Goal: Complete application form

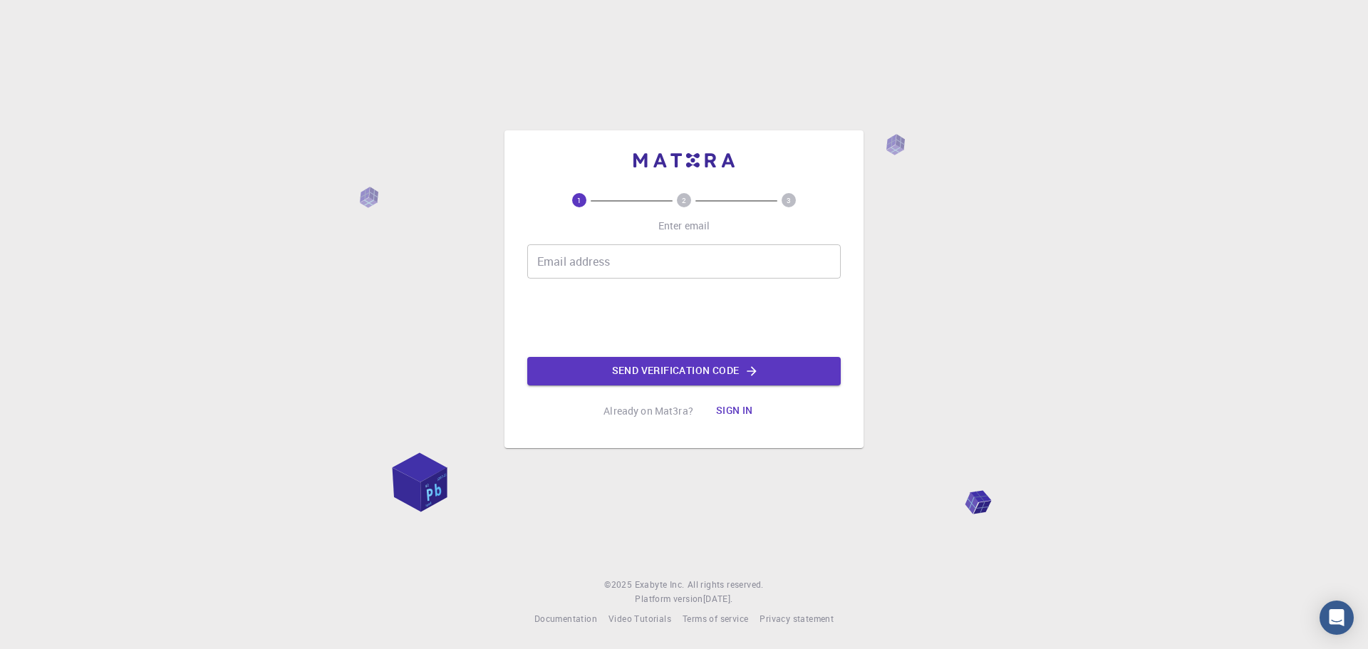
drag, startPoint x: 0, startPoint y: 0, endPoint x: 663, endPoint y: 266, distance: 714.3
click at [663, 266] on input "Email address" at bounding box center [684, 261] width 314 height 34
type input "[EMAIL_ADDRESS][DOMAIN_NAME]"
click at [646, 365] on button "Send verification code" at bounding box center [684, 371] width 314 height 29
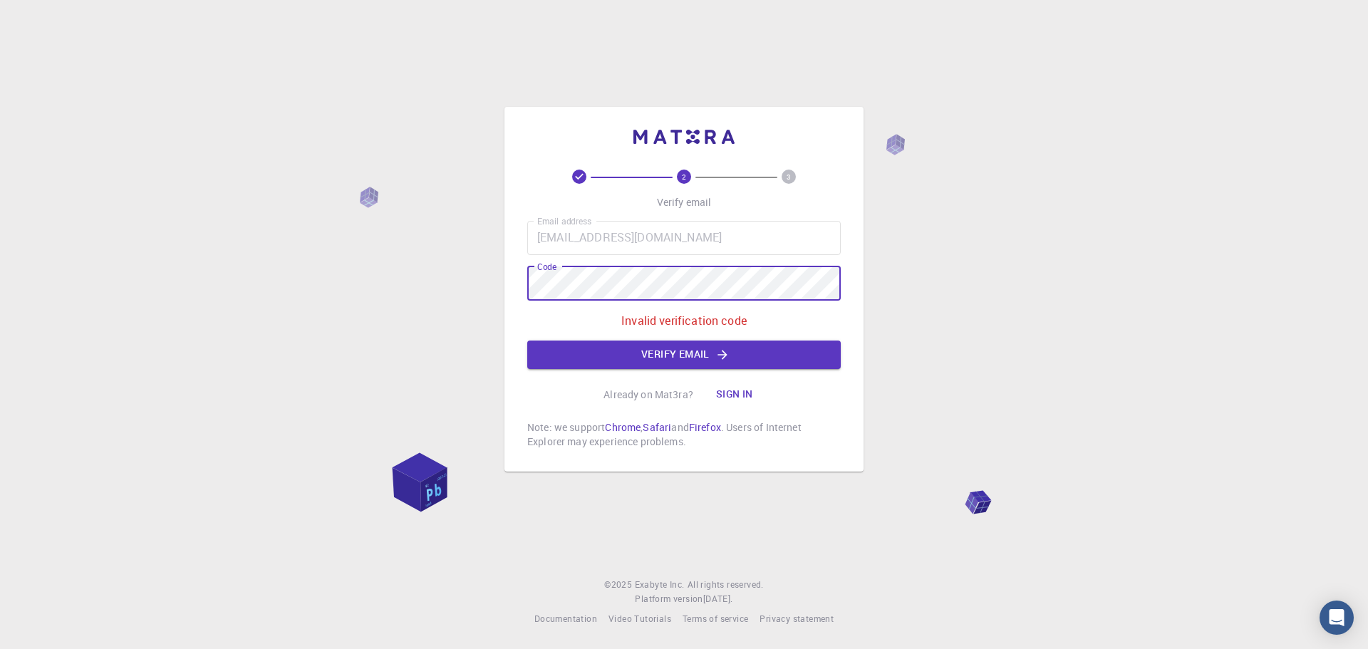
click at [487, 281] on div "2 3 Verify email Email address [EMAIL_ADDRESS][DOMAIN_NAME] Email address Code …" at bounding box center [684, 324] width 1368 height 649
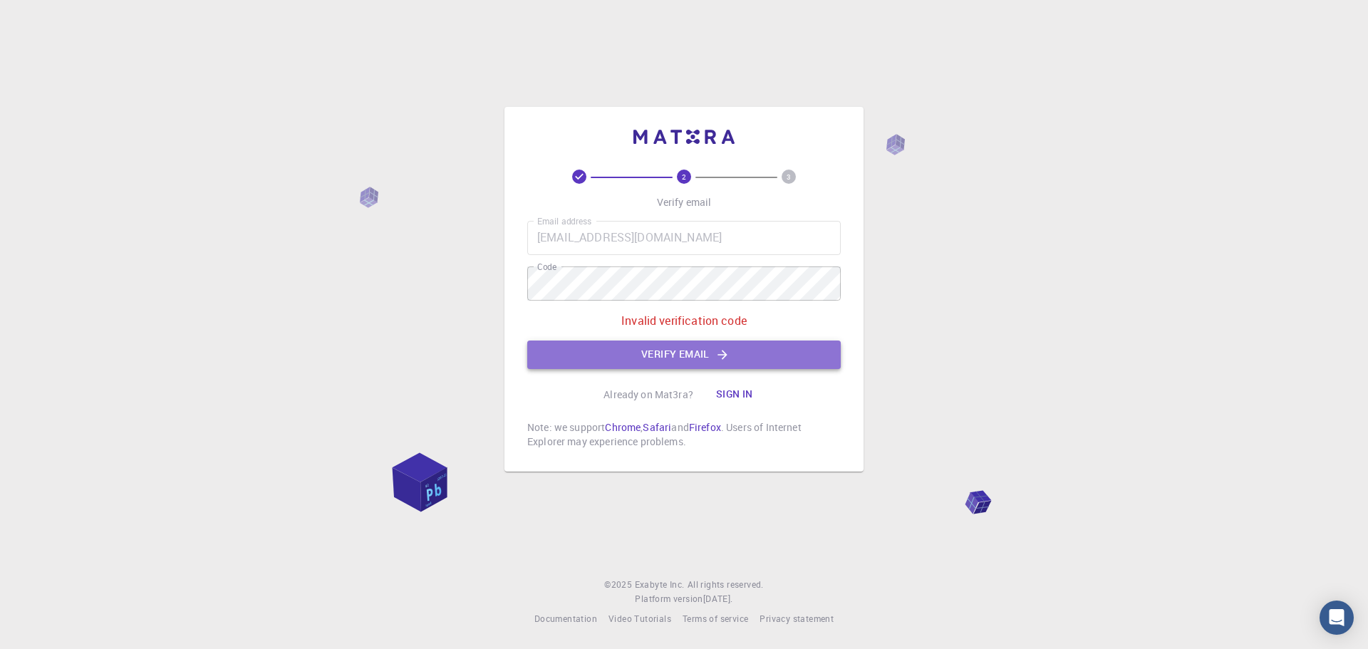
click at [735, 363] on button "Verify email" at bounding box center [684, 355] width 314 height 29
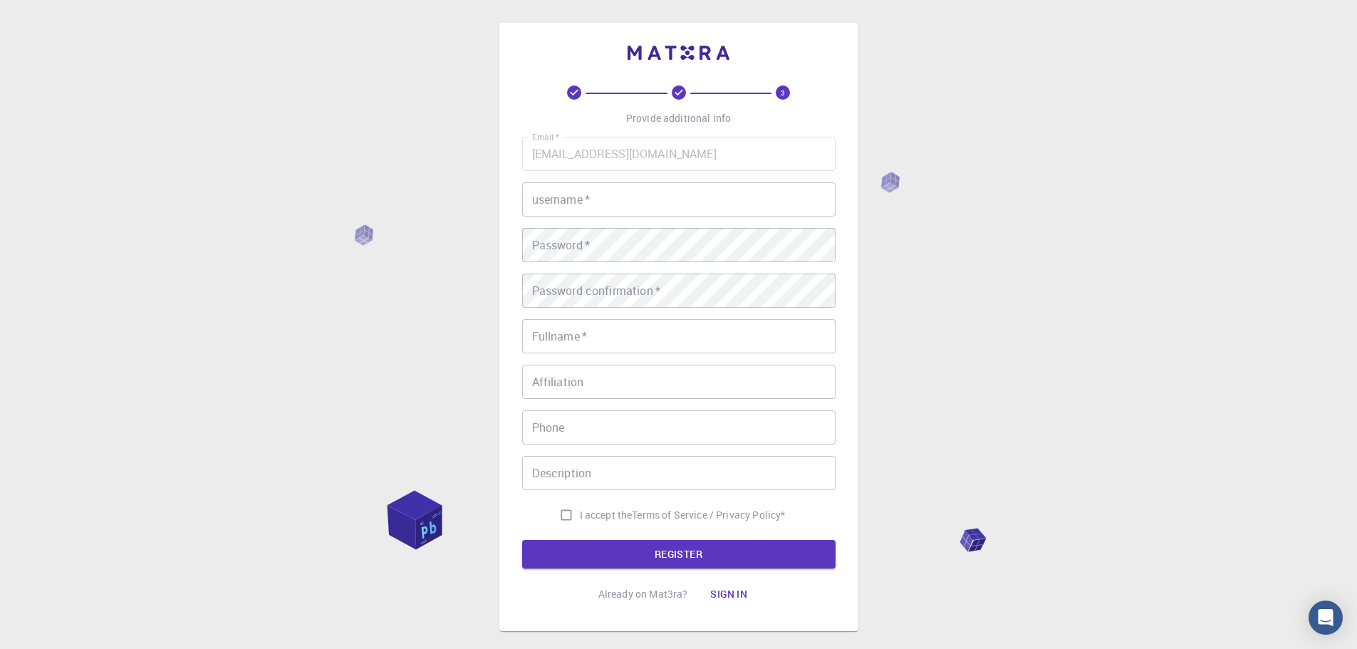
click at [663, 212] on input "username   *" at bounding box center [679, 199] width 314 height 34
type input "uqnsulia"
drag, startPoint x: 601, startPoint y: 344, endPoint x: 589, endPoint y: 342, distance: 11.6
click at [600, 344] on input "Fullname   *" at bounding box center [679, 336] width 314 height 34
type input "A"
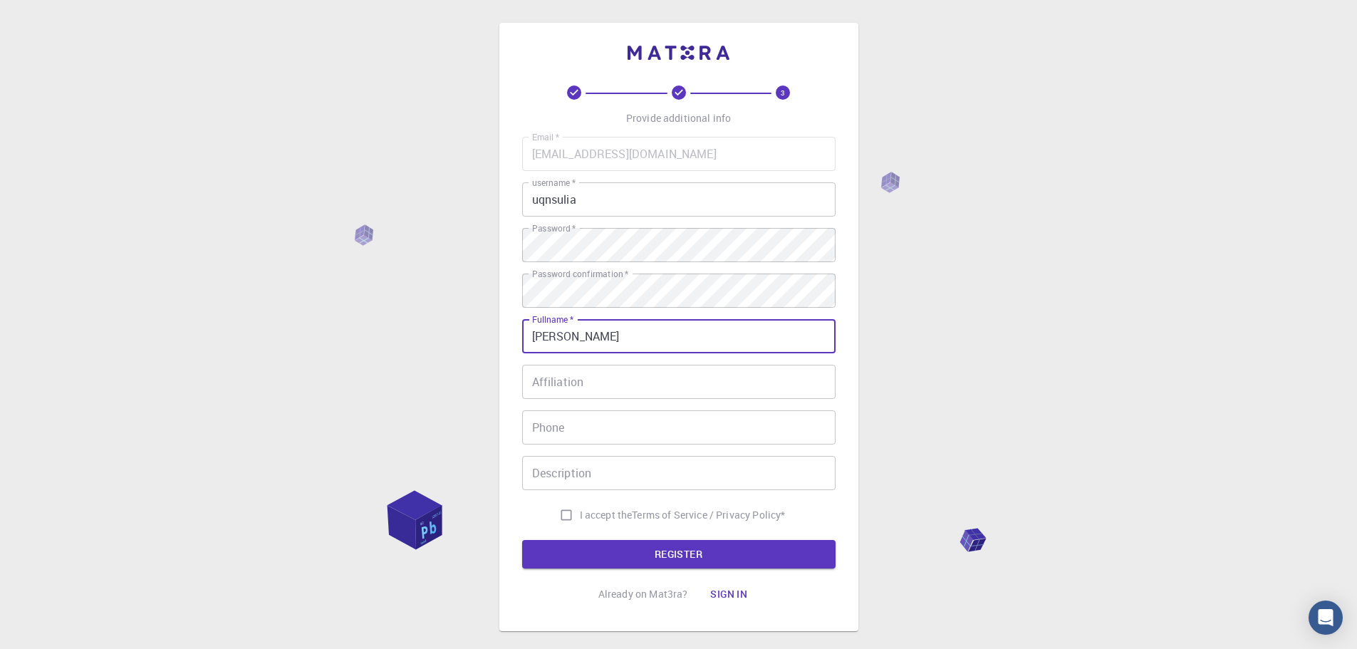
type input "[PERSON_NAME]"
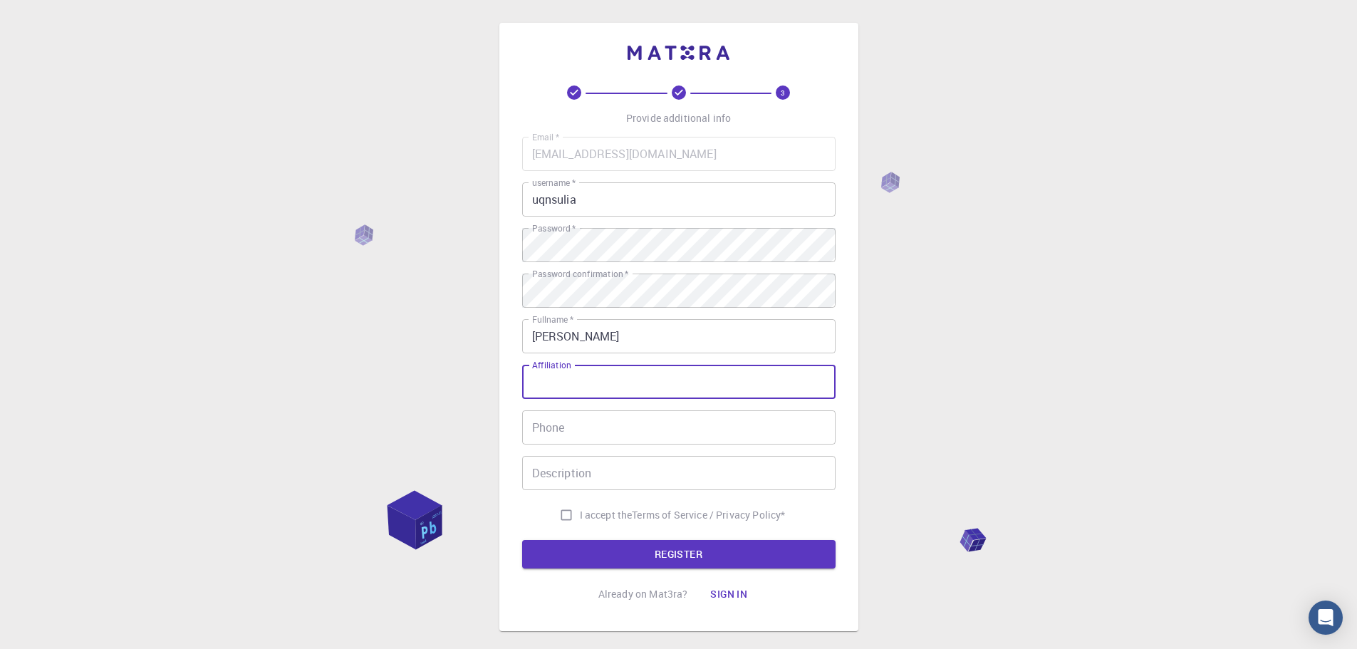
click at [581, 398] on input "Affiliation" at bounding box center [679, 382] width 314 height 34
type input "The [GEOGRAPHIC_DATA]"
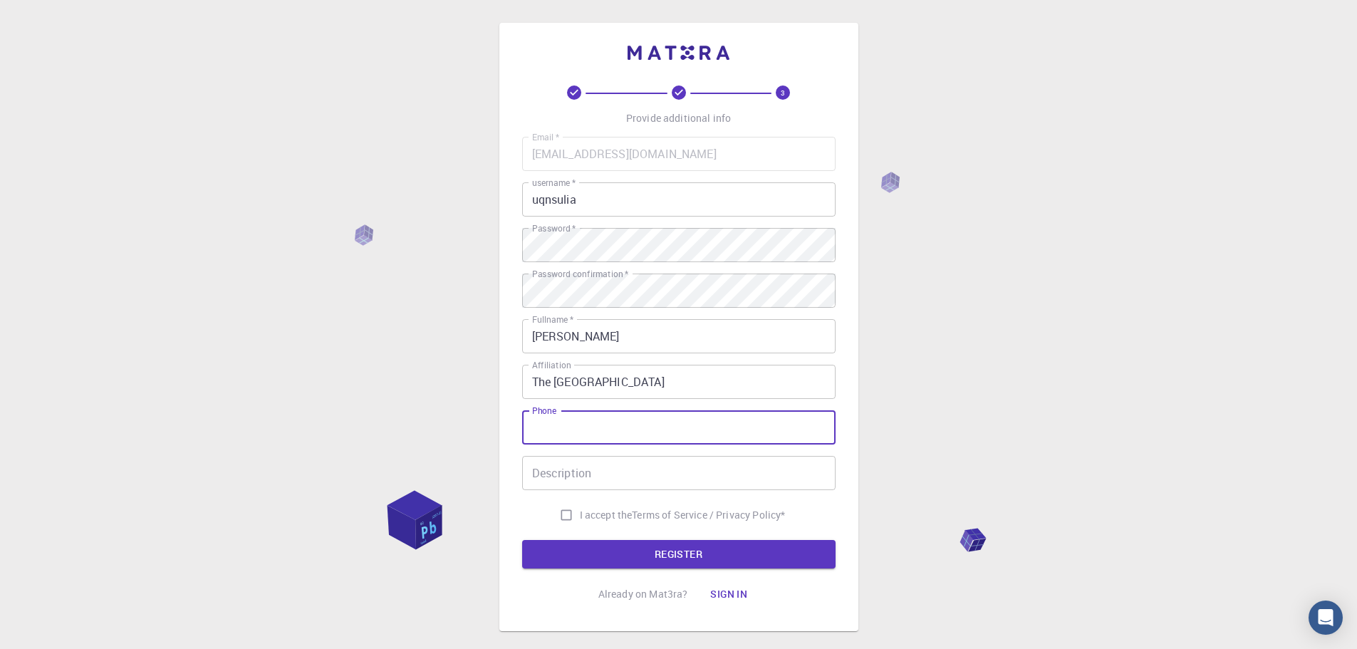
click at [730, 442] on input "Phone" at bounding box center [679, 427] width 314 height 34
type input "0432866744"
click at [688, 460] on input "Description" at bounding box center [679, 473] width 314 height 34
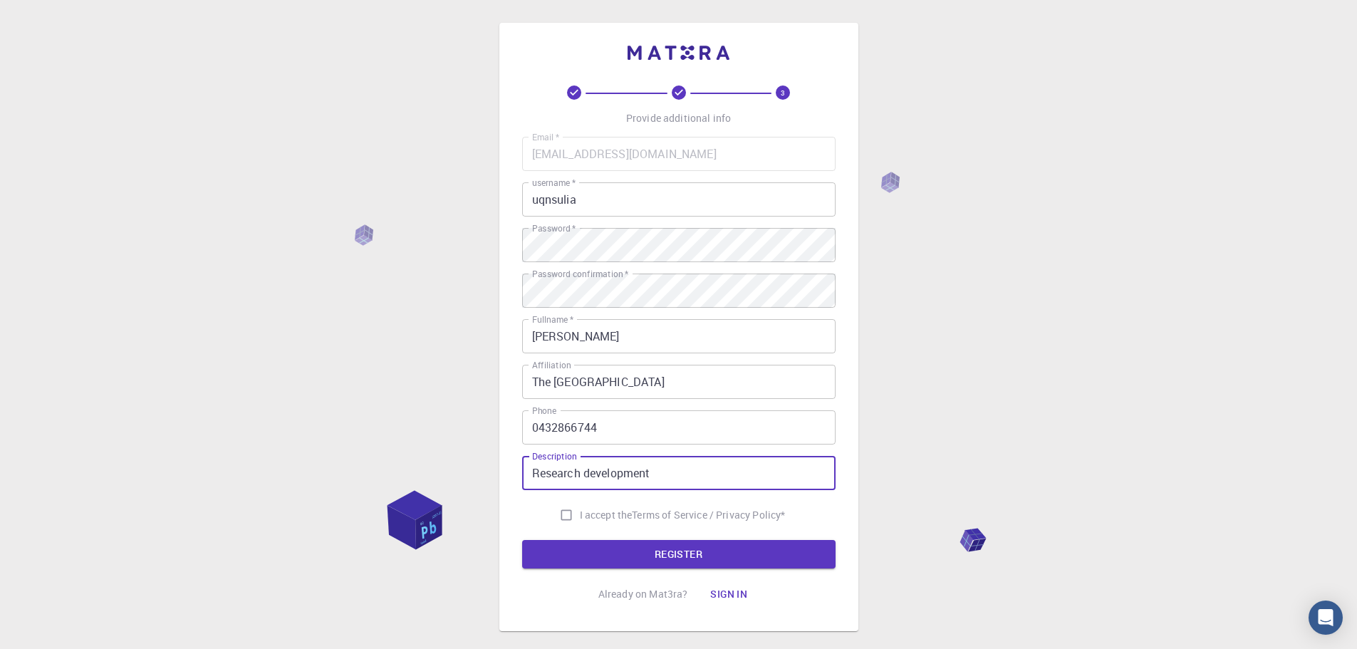
type input "Research development"
click at [614, 504] on label "I accept the Terms of Service / Privacy Policy *" at bounding box center [669, 515] width 233 height 27
click at [580, 504] on input "I accept the Terms of Service / Privacy Policy *" at bounding box center [566, 515] width 27 height 27
checkbox input "true"
click at [611, 555] on button "REGISTER" at bounding box center [679, 554] width 314 height 29
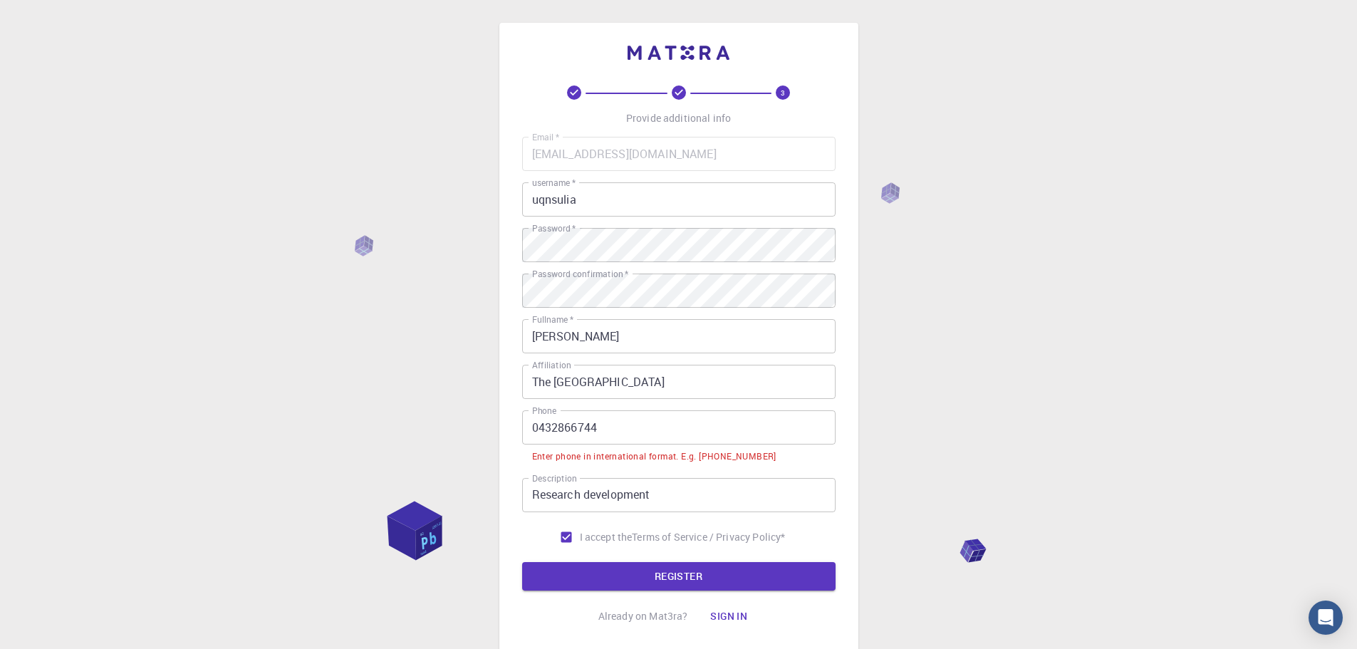
click at [533, 428] on input "0432866744" at bounding box center [679, 427] width 314 height 34
click at [543, 428] on input "0432866744" at bounding box center [679, 427] width 314 height 34
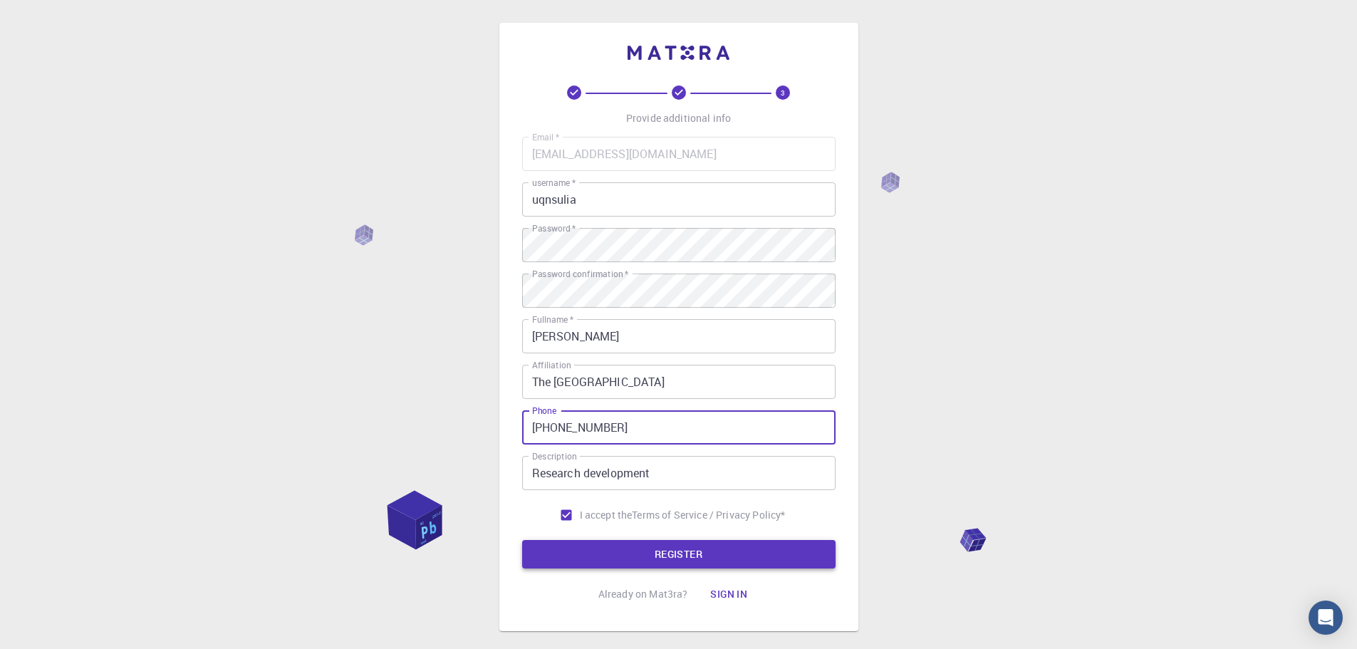
type input "[PHONE_NUMBER]"
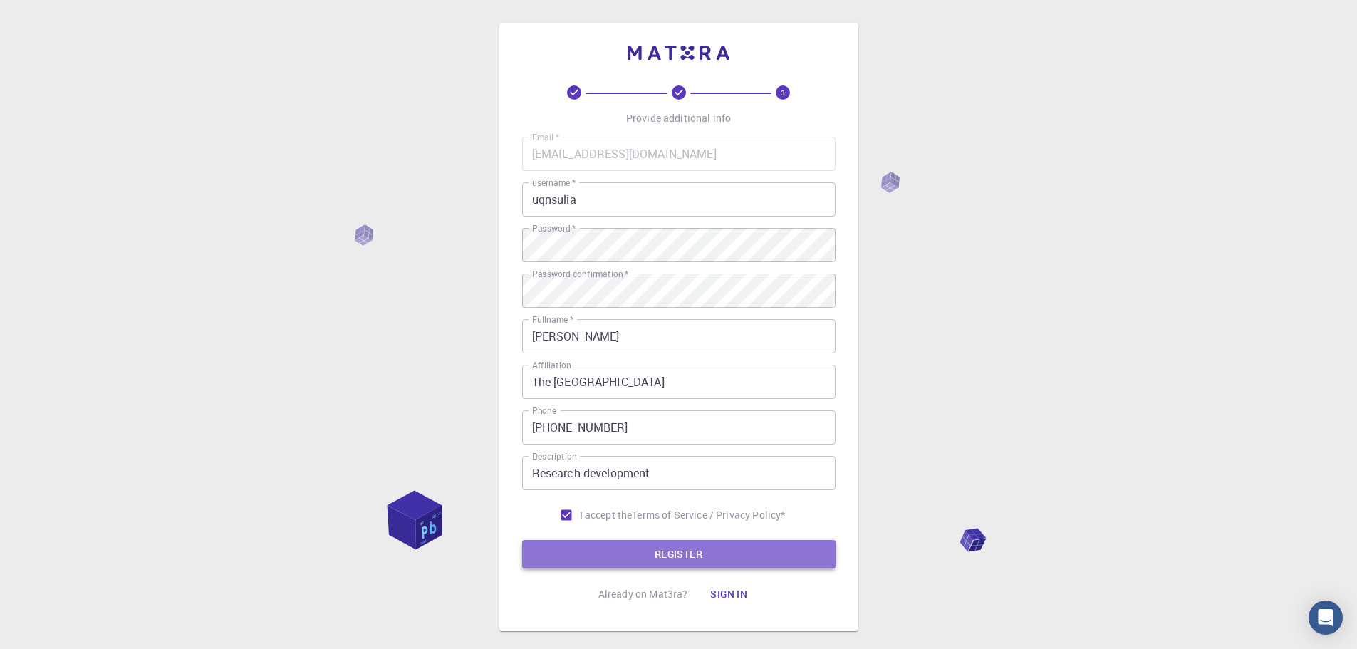
click at [725, 549] on button "REGISTER" at bounding box center [679, 554] width 314 height 29
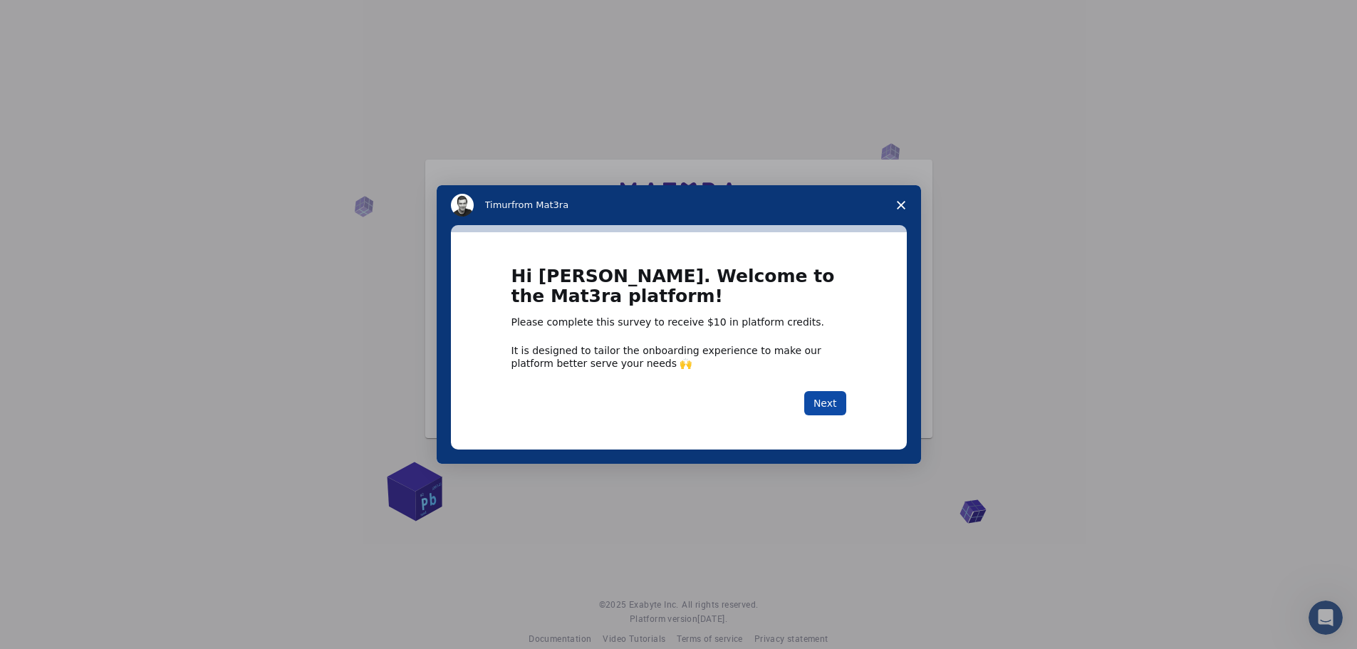
click at [830, 396] on button "Next" at bounding box center [825, 403] width 42 height 24
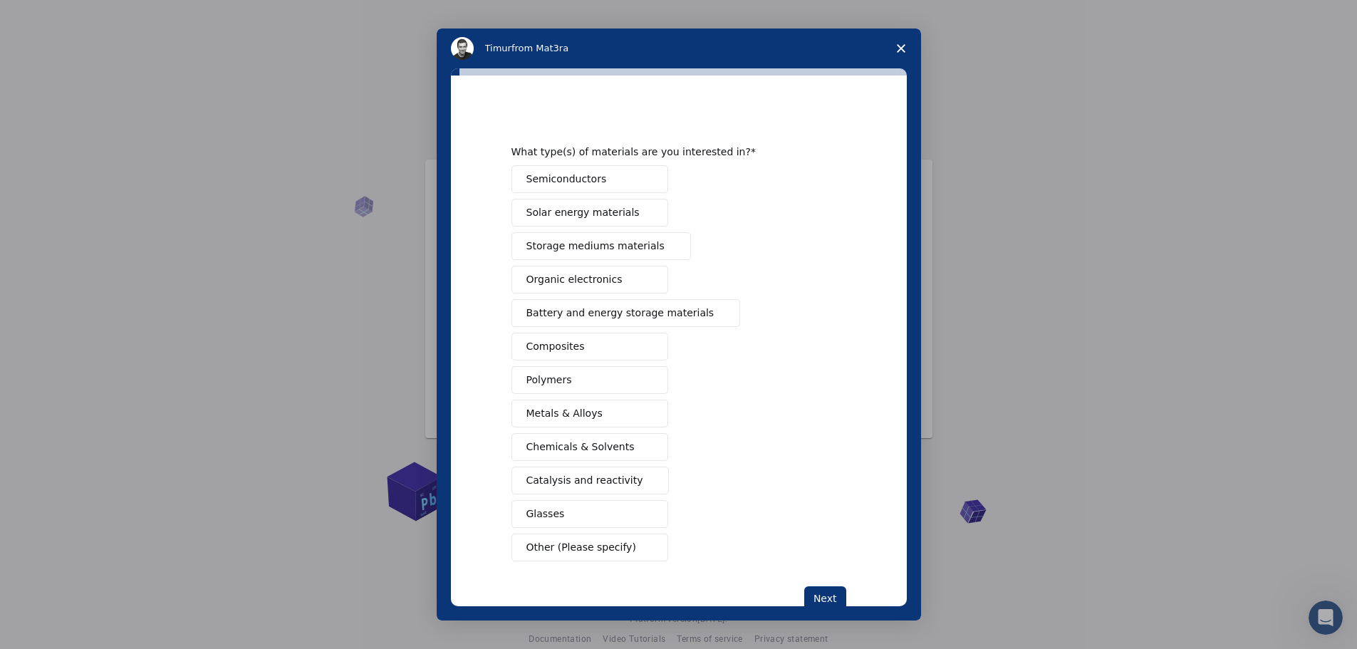
click at [618, 483] on span "Catalysis and reactivity" at bounding box center [585, 480] width 117 height 15
click at [600, 415] on button "Metals & Alloys" at bounding box center [590, 414] width 157 height 28
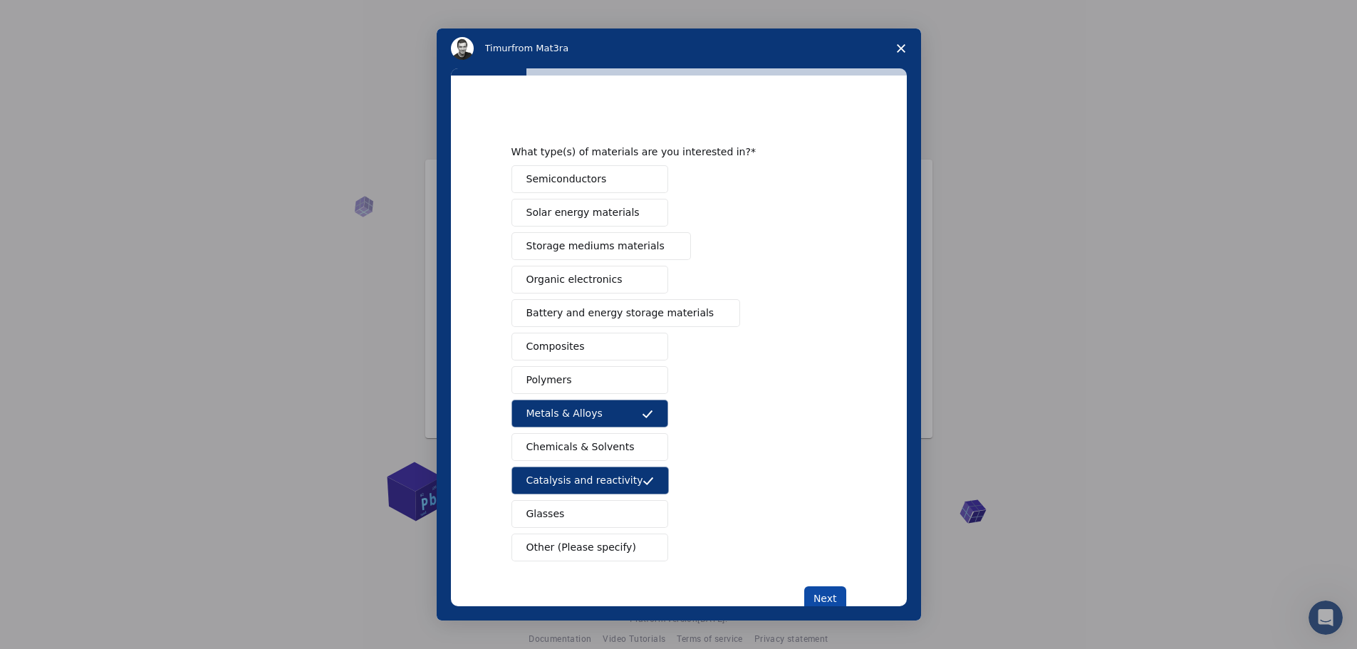
click at [825, 594] on button "Next" at bounding box center [825, 598] width 42 height 24
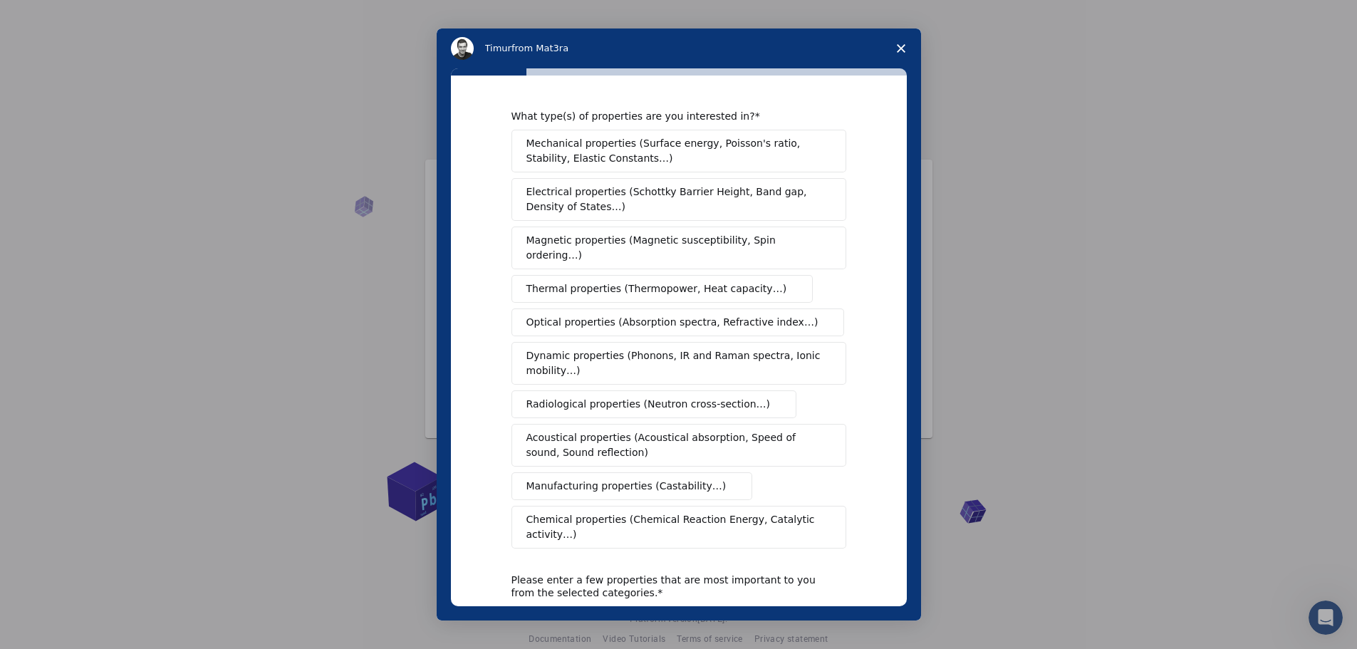
click at [669, 512] on span "Chemical properties (Chemical Reaction Energy, Catalytic activity…)" at bounding box center [674, 527] width 295 height 30
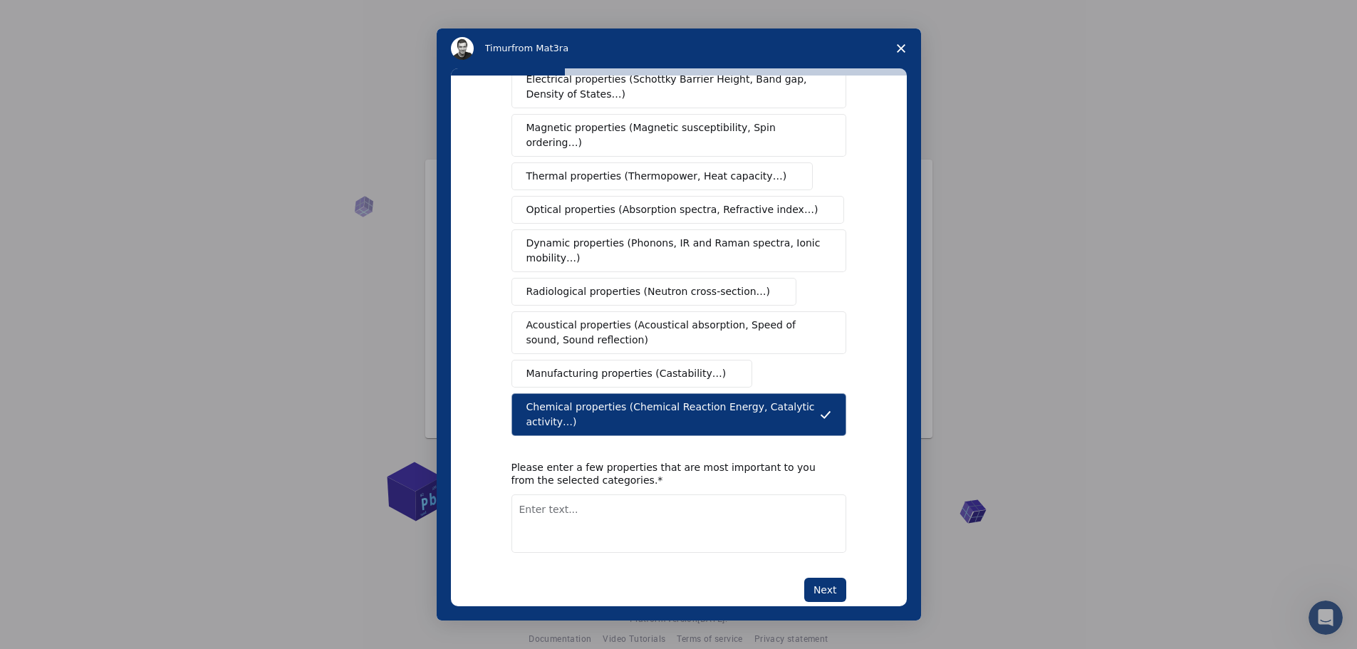
scroll to position [20, 0]
click at [827, 578] on button "Next" at bounding box center [825, 590] width 42 height 24
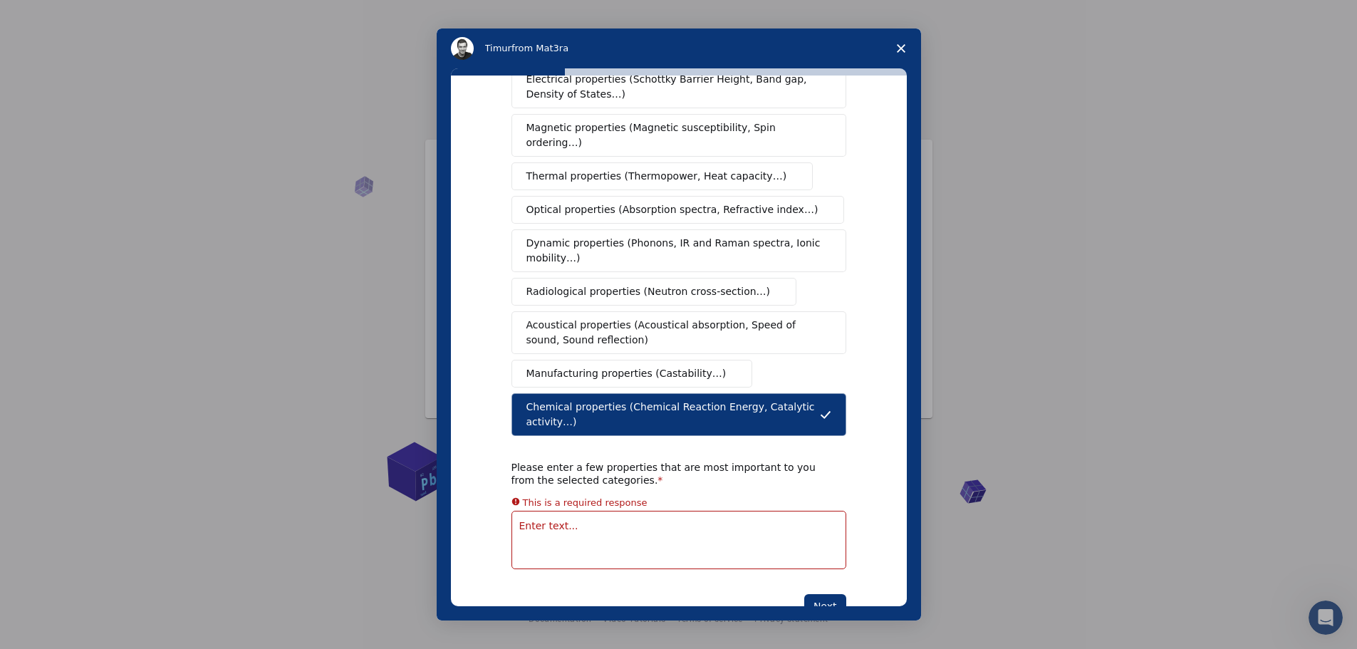
click at [686, 511] on textarea "Enter text..." at bounding box center [679, 540] width 335 height 58
type textarea "catalytic property"
click at [831, 578] on button "Next" at bounding box center [825, 590] width 42 height 24
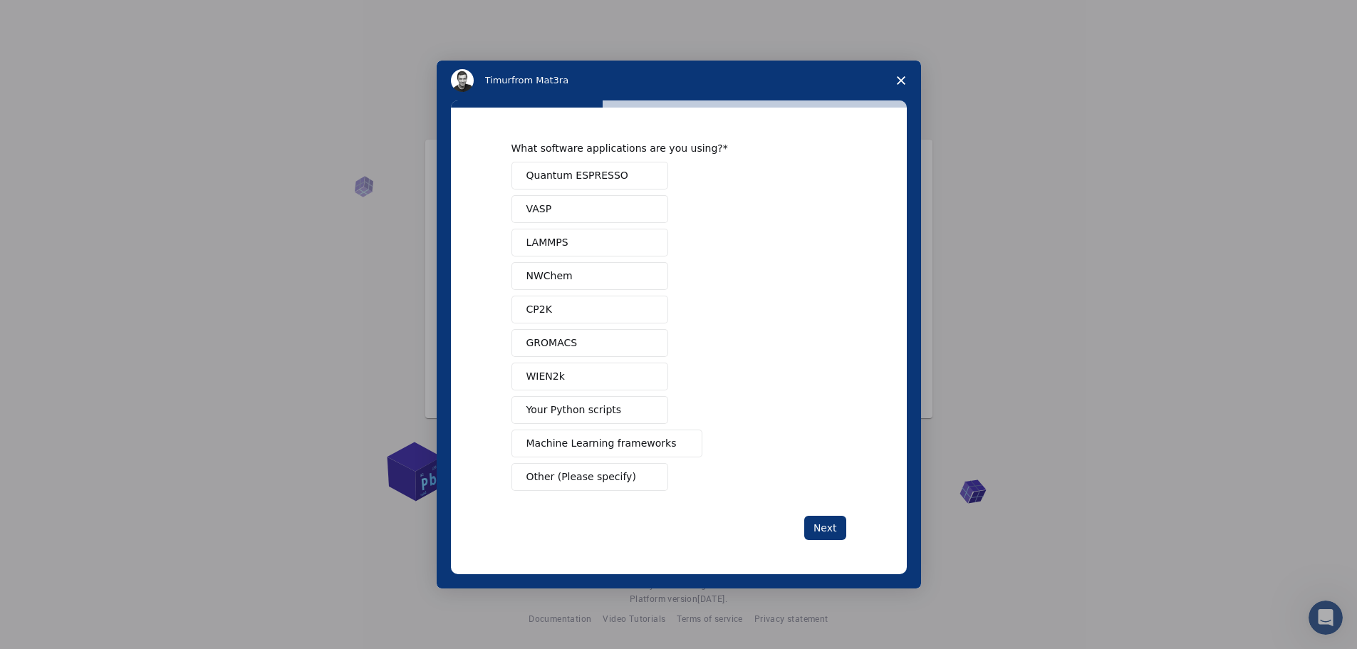
click at [623, 482] on button "Other (Please specify)" at bounding box center [590, 477] width 157 height 28
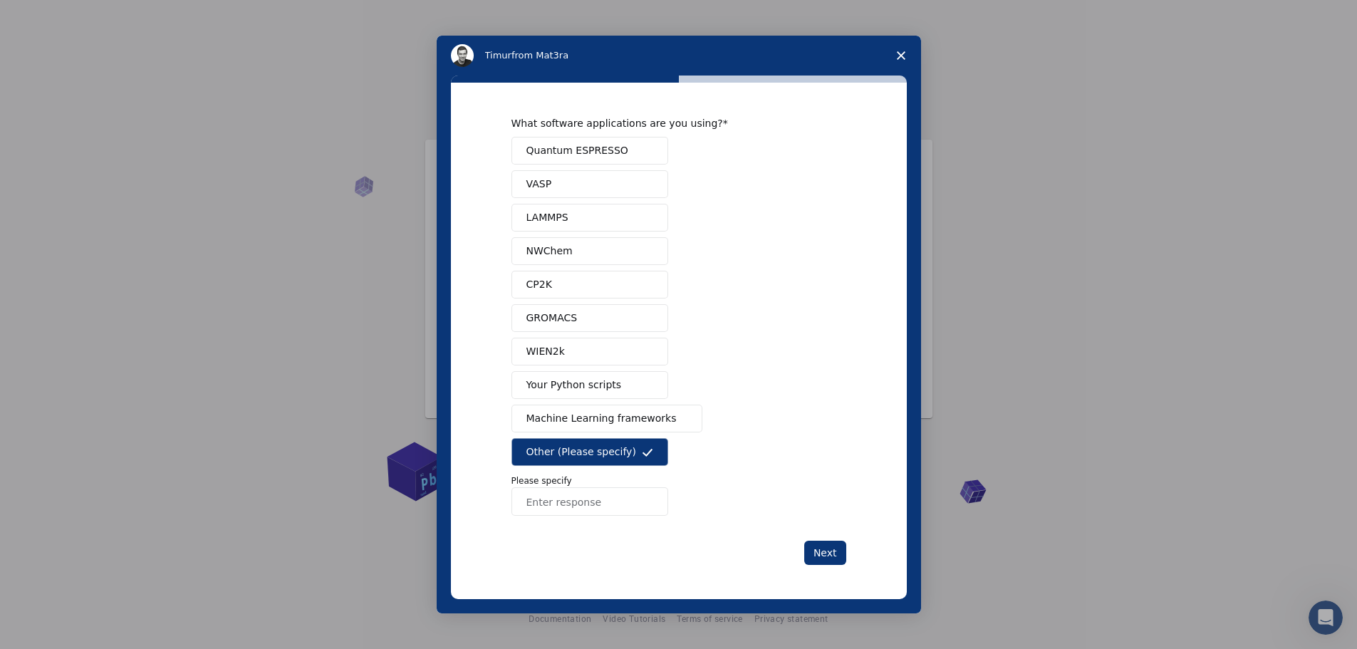
click at [646, 457] on icon "Intercom messenger" at bounding box center [647, 452] width 11 height 11
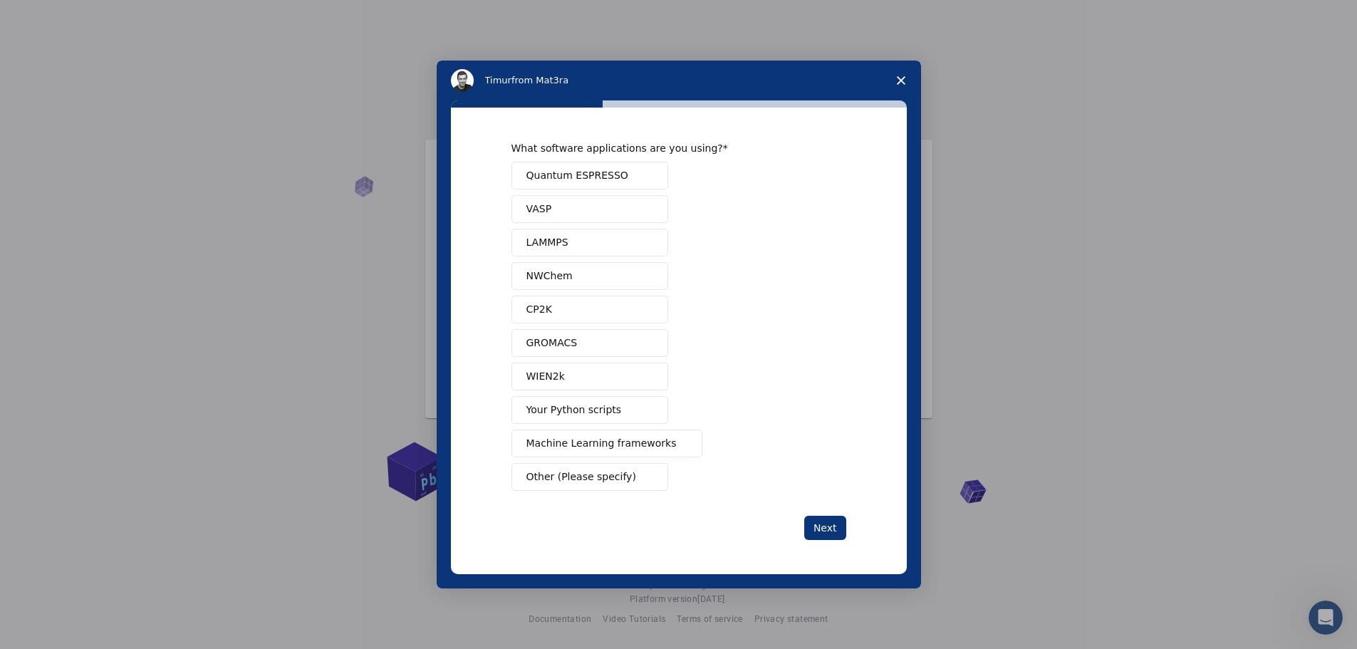
click at [594, 185] on button "Quantum ESPRESSO" at bounding box center [590, 176] width 157 height 28
click at [823, 535] on button "Next" at bounding box center [825, 528] width 42 height 24
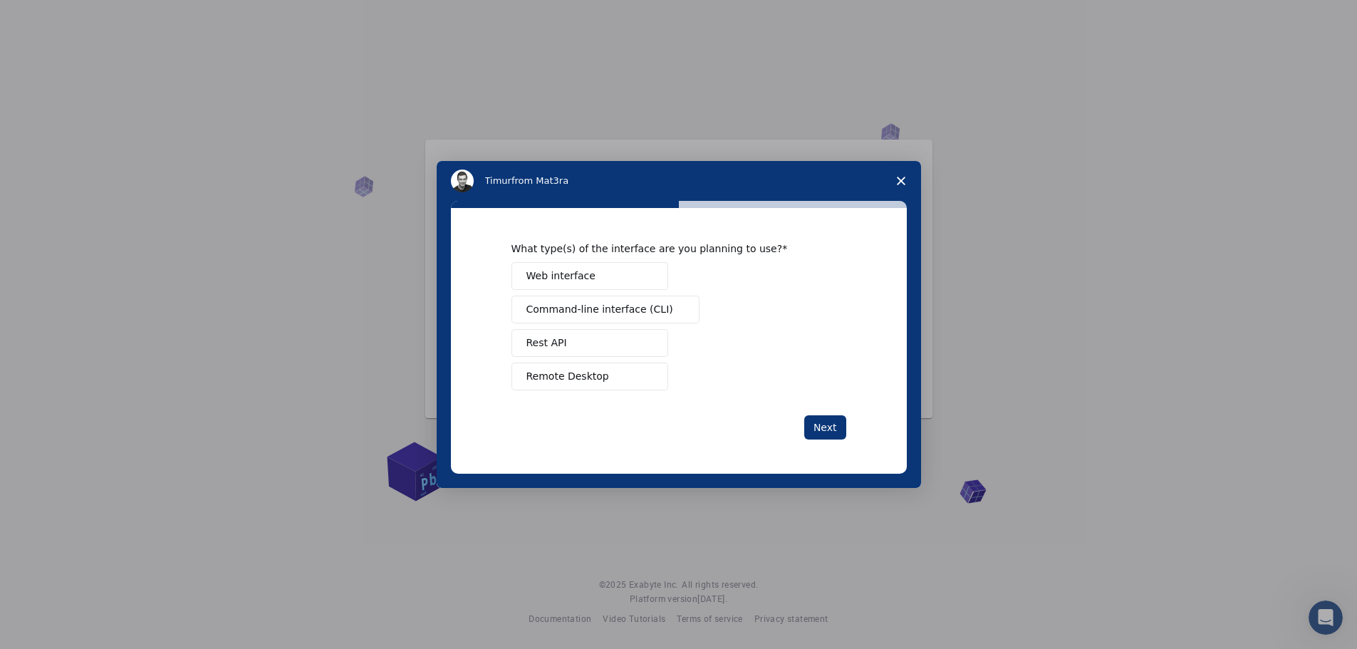
click at [590, 378] on span "Remote Desktop" at bounding box center [568, 376] width 83 height 15
click at [600, 282] on button "Web interface" at bounding box center [590, 276] width 157 height 28
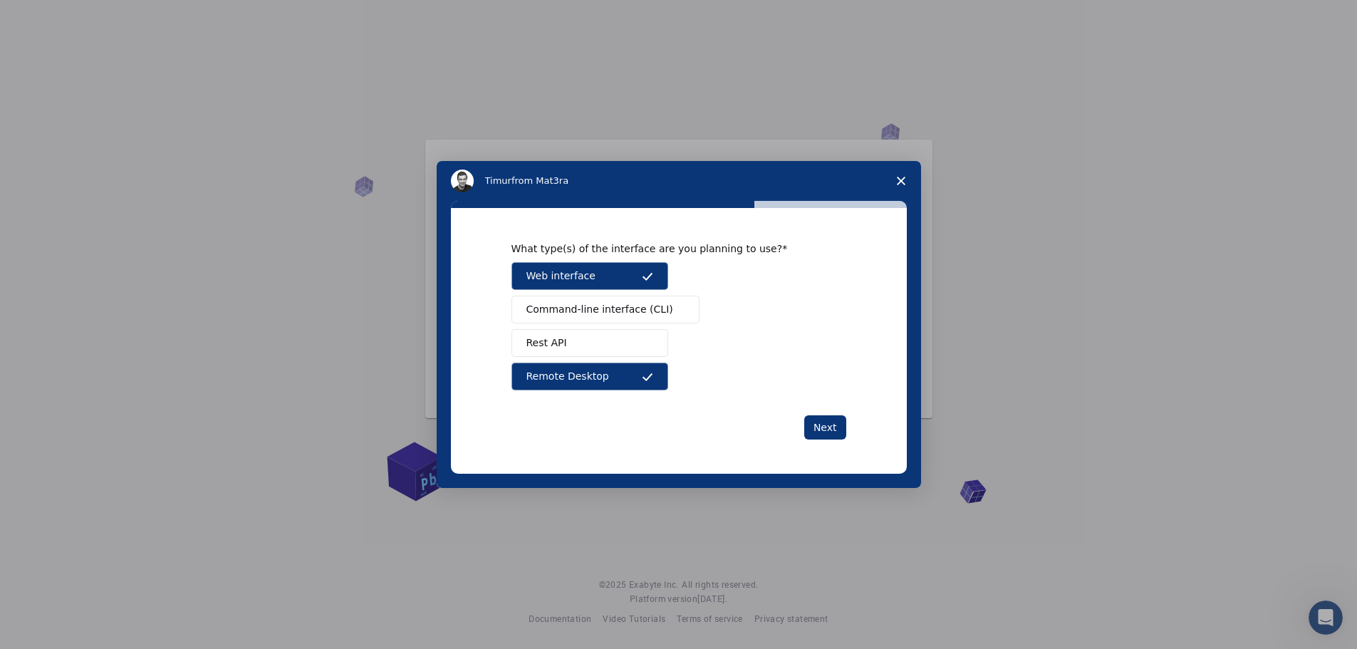
click at [639, 302] on span "Command-line interface (CLI)" at bounding box center [600, 309] width 147 height 15
click at [621, 339] on button "Rest API" at bounding box center [590, 343] width 157 height 28
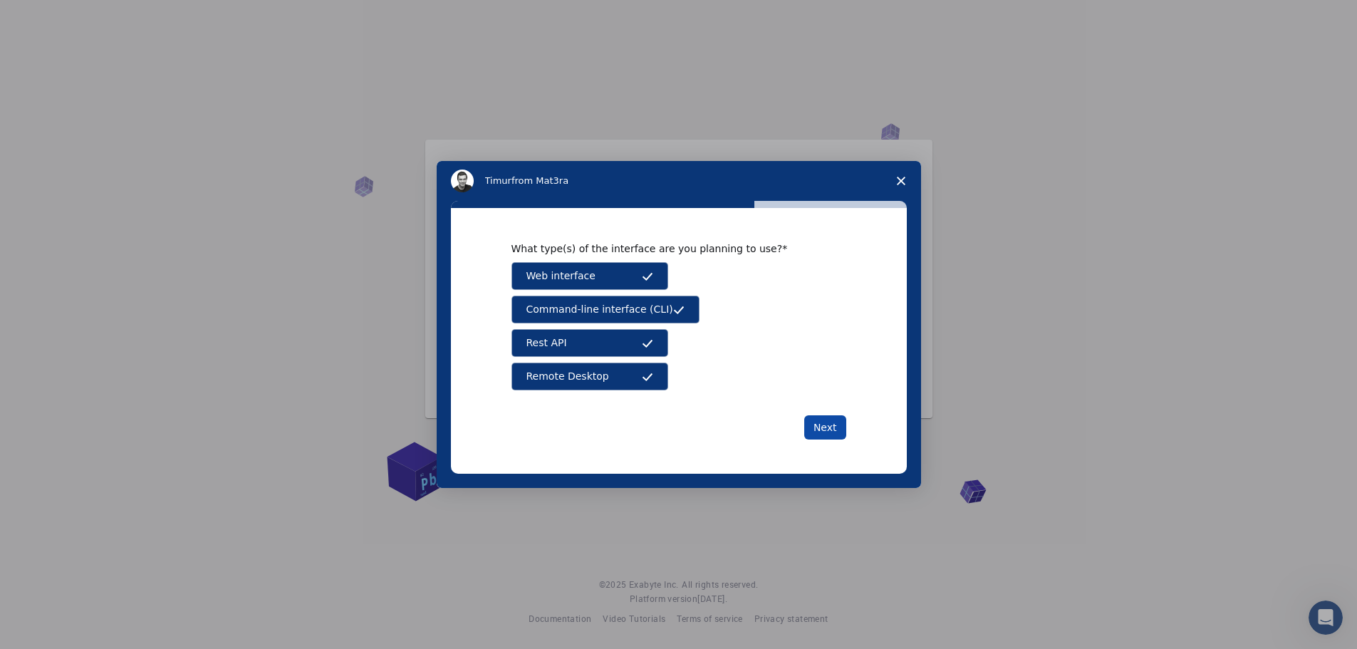
click at [824, 430] on button "Next" at bounding box center [825, 427] width 42 height 24
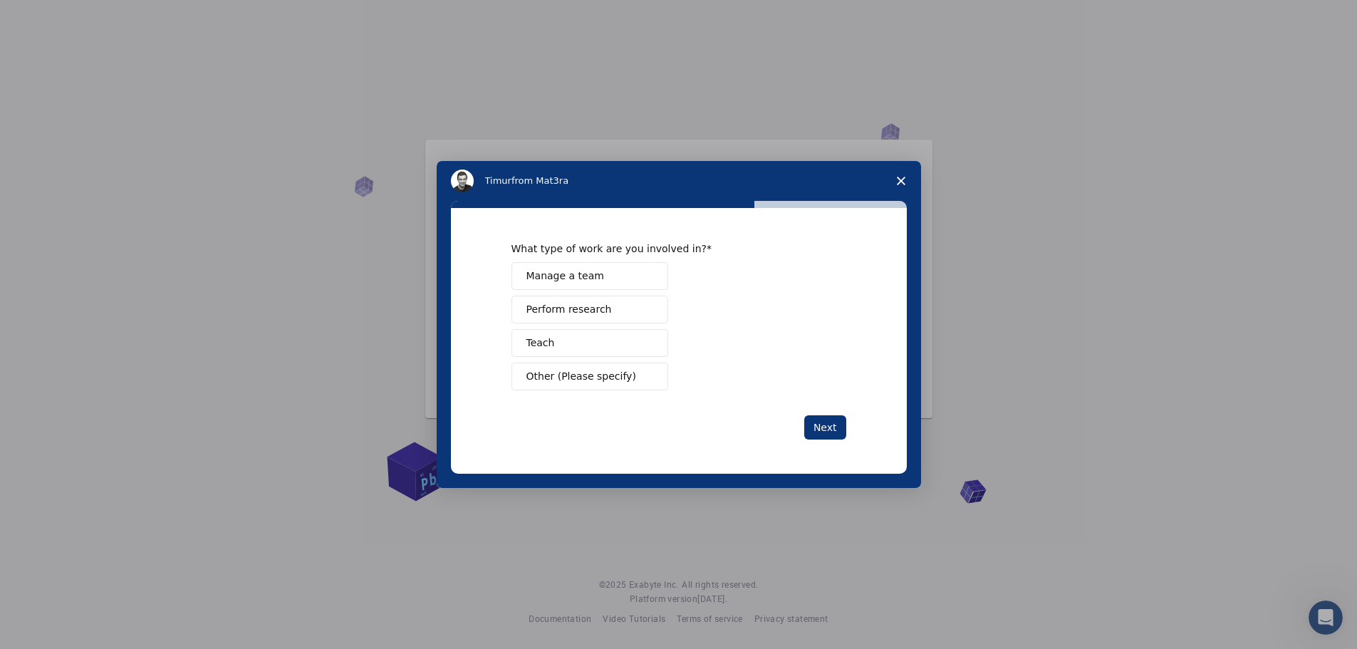
click at [606, 316] on button "Perform research" at bounding box center [590, 310] width 157 height 28
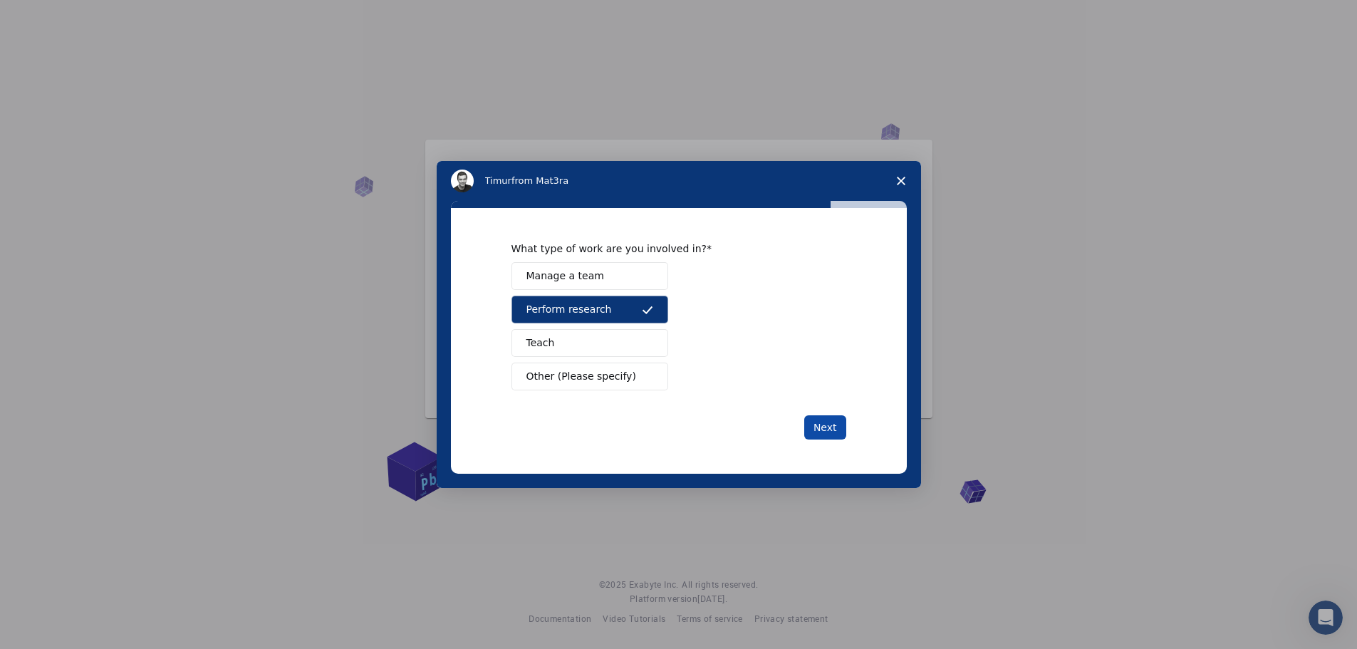
click at [811, 427] on button "Next" at bounding box center [825, 427] width 42 height 24
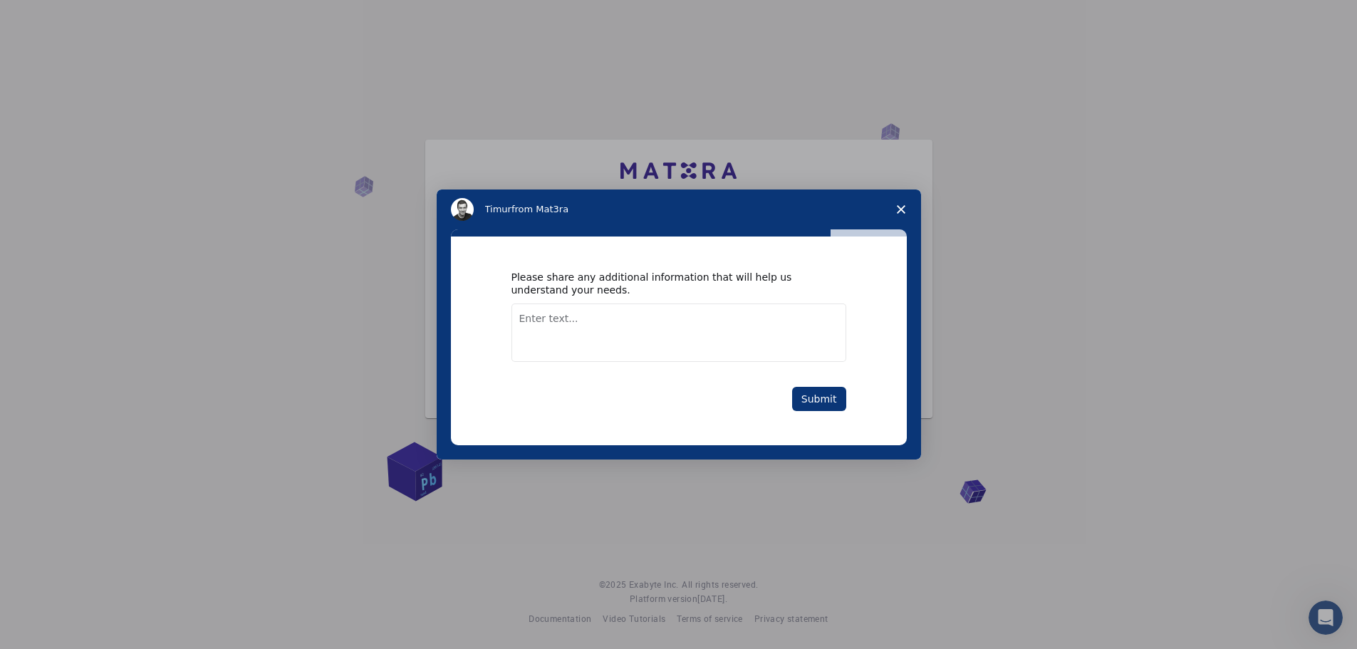
click at [606, 328] on textarea "Enter text..." at bounding box center [679, 333] width 335 height 58
type textarea "trying to calculate the DFT in electrochemical system"
click at [813, 395] on button "Submit" at bounding box center [819, 399] width 54 height 24
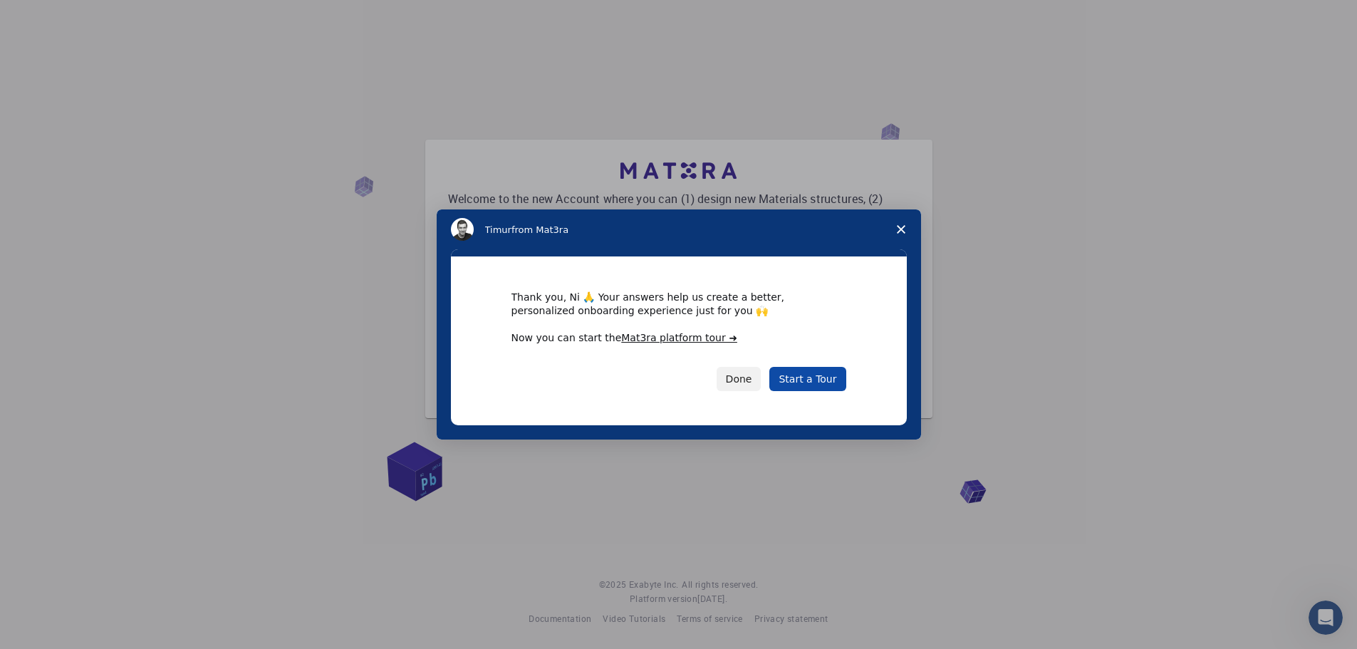
click at [826, 386] on link "Start a Tour" at bounding box center [808, 379] width 76 height 24
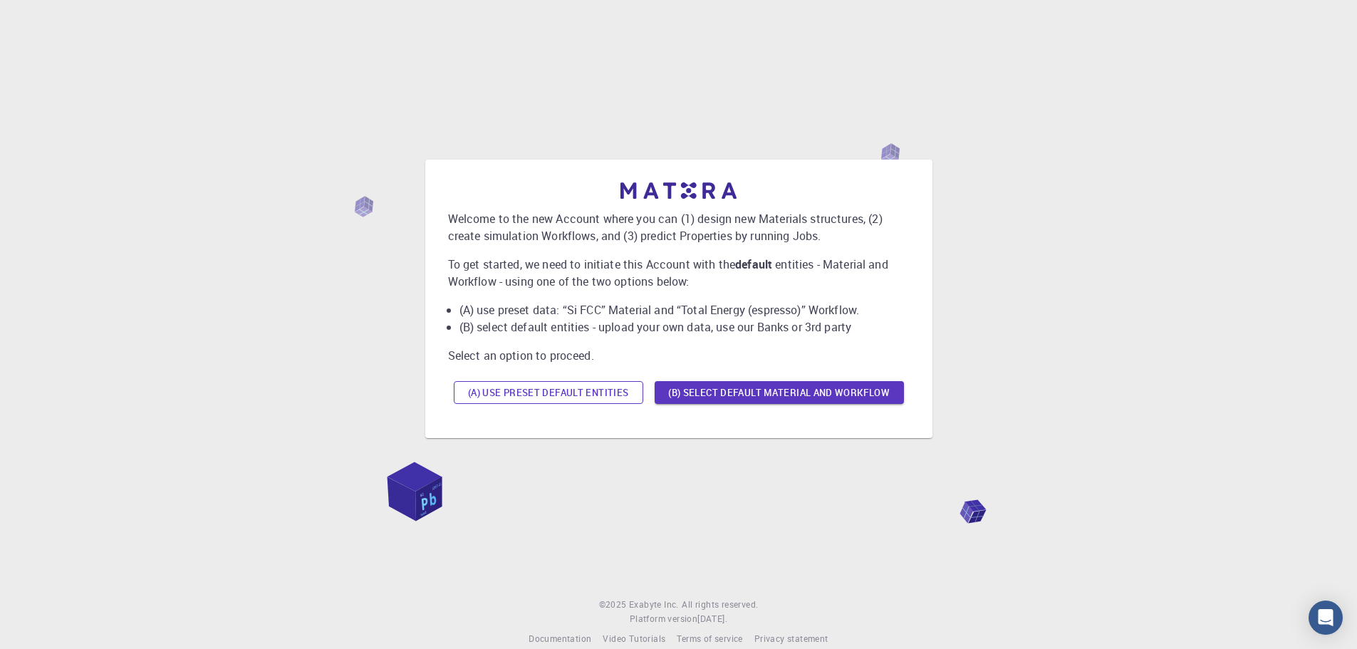
click at [611, 394] on button "(A) Use preset default entities" at bounding box center [549, 392] width 190 height 23
